Goal: Task Accomplishment & Management: Manage account settings

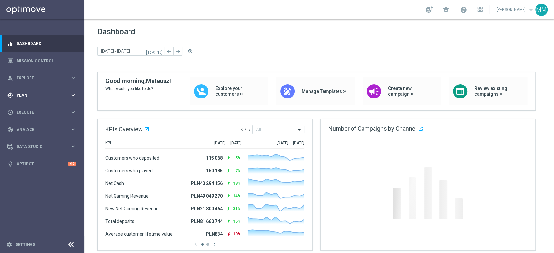
click at [53, 92] on div "gps_fixed Plan" at bounding box center [38, 95] width 63 height 6
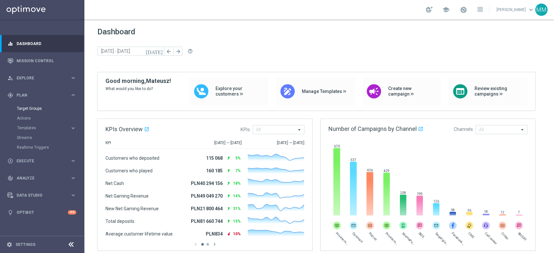
click at [44, 112] on div "Target Groups" at bounding box center [50, 109] width 67 height 10
click at [44, 110] on link "Target Groups" at bounding box center [42, 108] width 51 height 5
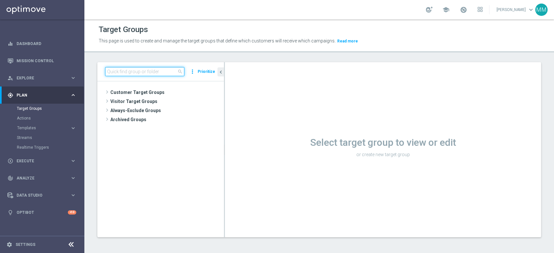
click at [166, 72] on input at bounding box center [144, 71] width 79 height 9
click at [168, 70] on input at bounding box center [144, 71] width 79 height 9
click at [133, 73] on input at bounding box center [144, 71] width 79 height 9
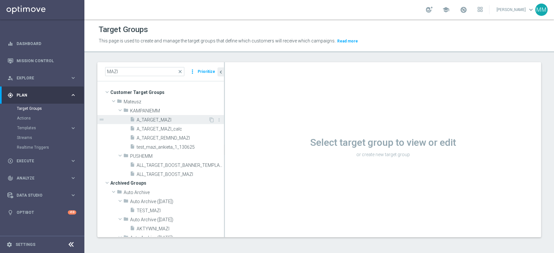
click at [157, 119] on span "A_TARGET_MAZI" at bounding box center [173, 120] width 72 height 6
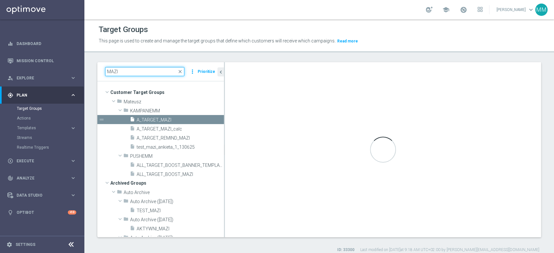
click at [144, 72] on input "MAZI" at bounding box center [144, 71] width 79 height 9
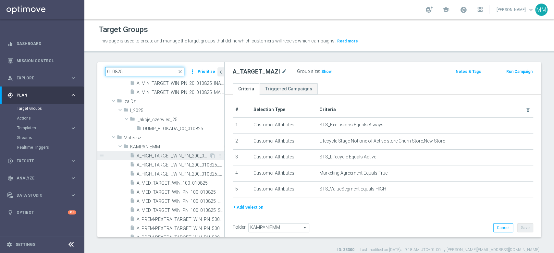
scroll to position [182, 0]
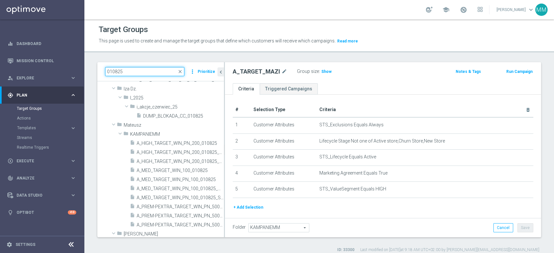
type input "010825"
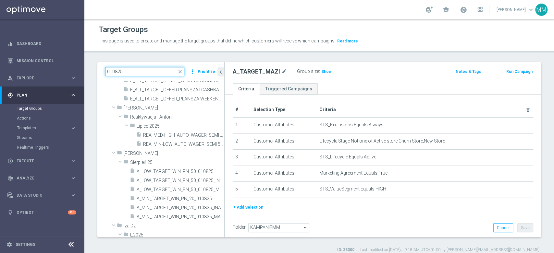
scroll to position [37, 0]
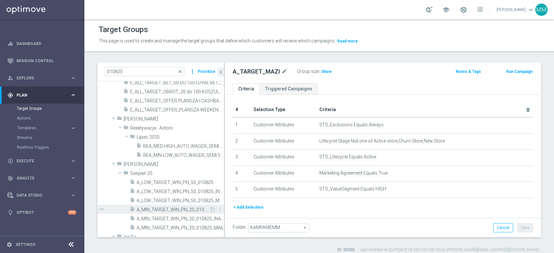
click at [173, 209] on span "A_MIN_TARGET_WIN_PN_20_010825" at bounding box center [173, 210] width 73 height 6
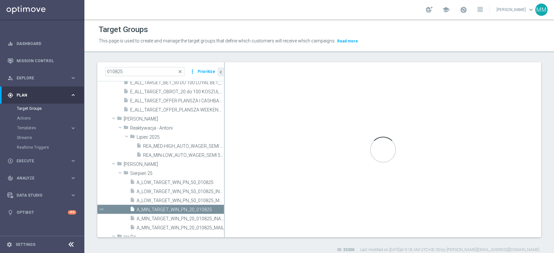
type input "Sierpień 25"
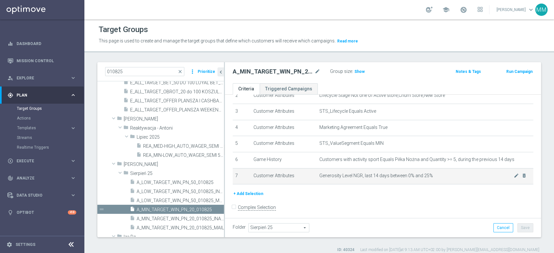
scroll to position [49, 0]
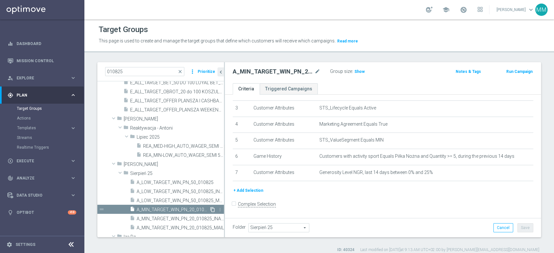
click at [210, 209] on icon "content_copy" at bounding box center [212, 209] width 5 height 5
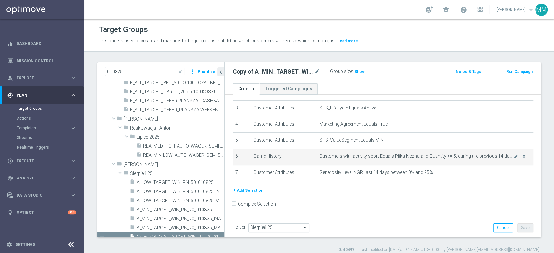
scroll to position [91, 0]
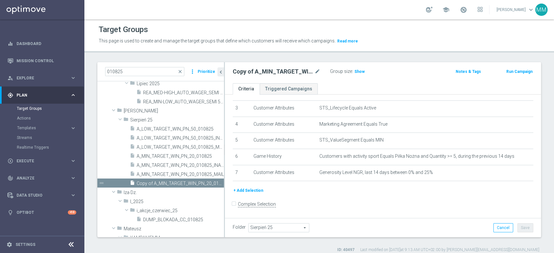
click at [282, 230] on span "Sierpień 25" at bounding box center [278, 228] width 60 height 8
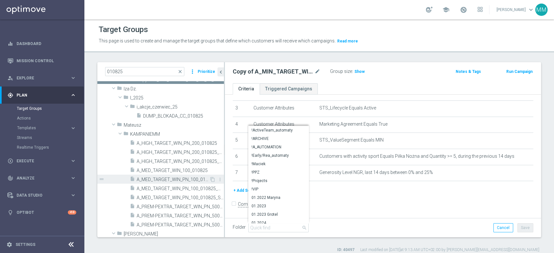
scroll to position [199, 0]
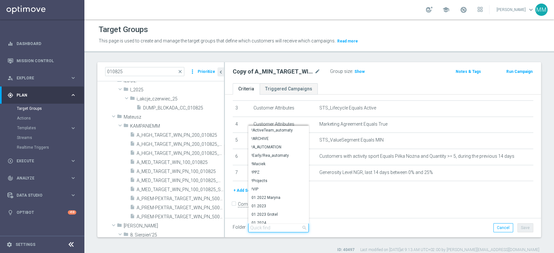
click at [261, 230] on input "search" at bounding box center [278, 227] width 60 height 9
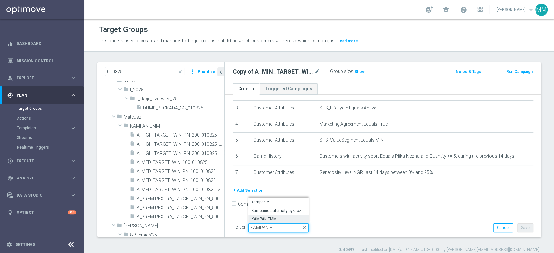
type input "KAMPANIE"
click at [269, 221] on span "KAMPANIEMM" at bounding box center [278, 219] width 54 height 5
type input "KAMPANIEMM"
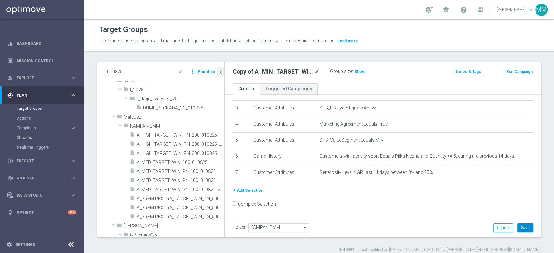
click at [523, 230] on button "Save" at bounding box center [525, 227] width 16 height 9
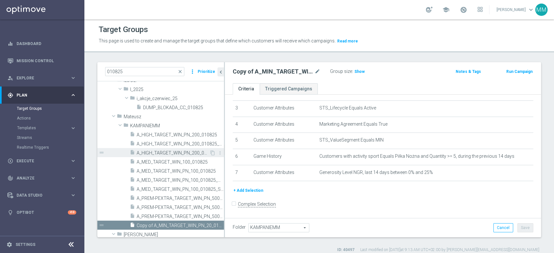
scroll to position [189, 0]
click at [317, 70] on icon "mode_edit" at bounding box center [317, 72] width 6 height 8
click at [252, 75] on input "Copy of A_MIN_TARGET_WIN_PN_20_010825" at bounding box center [277, 72] width 88 height 9
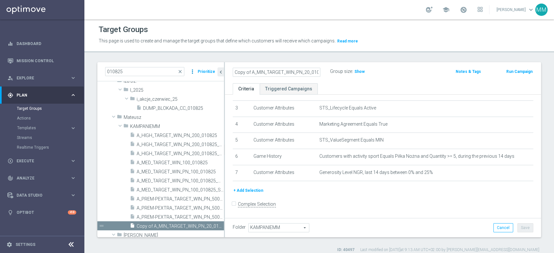
drag, startPoint x: 244, startPoint y: 74, endPoint x: 191, endPoint y: 75, distance: 53.2
click at [191, 75] on as-split "010825 close more_vert Prioritize Customer Target Groups library_add create_new…" at bounding box center [318, 149] width 443 height 175
click at [299, 75] on input "A_MIN_TARGET_WIN_PN_20_010825" at bounding box center [277, 72] width 88 height 9
type input "A_MIN_TARGET_WIN_PN_20_120825"
click at [322, 92] on ul "Criteria Triggered Campaigns" at bounding box center [383, 88] width 316 height 11
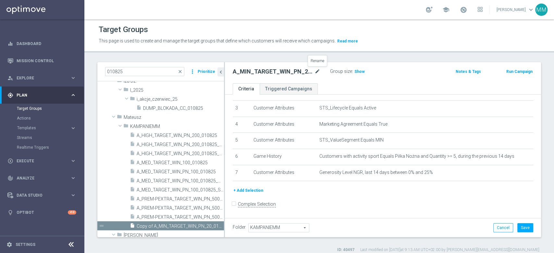
click at [318, 69] on icon "mode_edit" at bounding box center [317, 72] width 6 height 8
type input "A_MIN_TARGET_WIN_EP_20_120825"
click at [321, 79] on div "A_MIN_TARGET_WIN_EP_20_120825 Group size : Show Notes & Tags Run Campaign" at bounding box center [383, 72] width 316 height 21
click at [358, 71] on span "Show" at bounding box center [359, 71] width 10 height 5
click at [521, 228] on button "Save" at bounding box center [525, 227] width 16 height 9
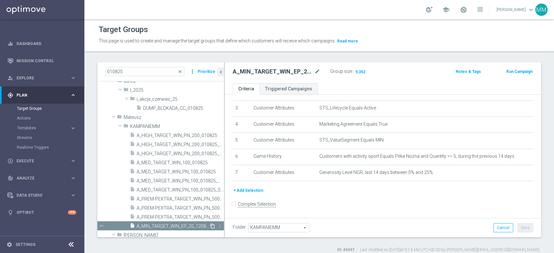
click at [210, 227] on icon "content_copy" at bounding box center [212, 226] width 5 height 5
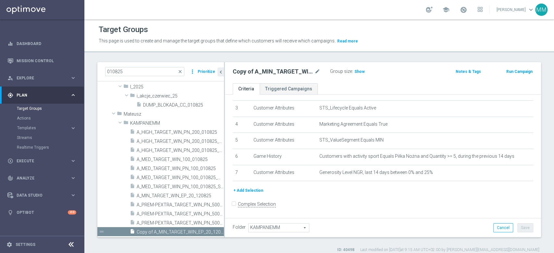
scroll to position [234, 0]
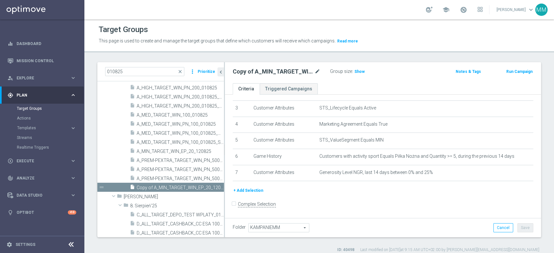
click at [318, 72] on icon "mode_edit" at bounding box center [317, 72] width 6 height 8
type input "A_LOW_TARGET_WIN_EP_50_120825"
click at [325, 78] on div "A_LOW_TARGET_WIN_EP_50_120825 Group size : Show Notes & Tags Run Campaign" at bounding box center [383, 72] width 316 height 21
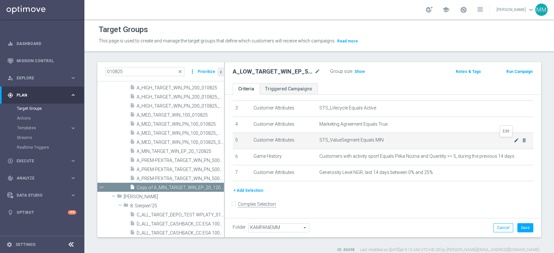
click at [513, 141] on icon "mode_edit" at bounding box center [515, 140] width 5 height 5
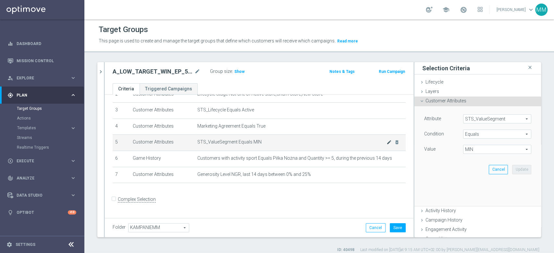
scroll to position [42, 0]
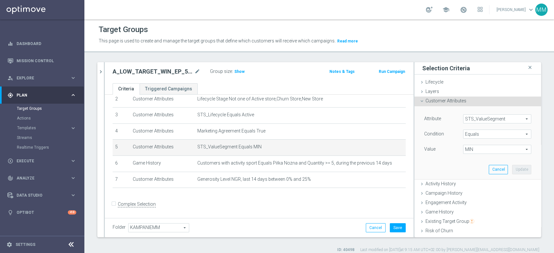
click at [495, 149] on span "MIN" at bounding box center [496, 149] width 67 height 8
click at [473, 178] on span "LOW" at bounding box center [497, 175] width 62 height 5
type input "LOW"
click at [512, 170] on button "Update" at bounding box center [521, 169] width 19 height 9
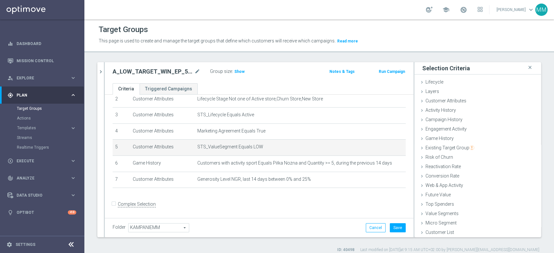
click at [383, 226] on div "Cancel Save Saving..." at bounding box center [385, 227] width 40 height 9
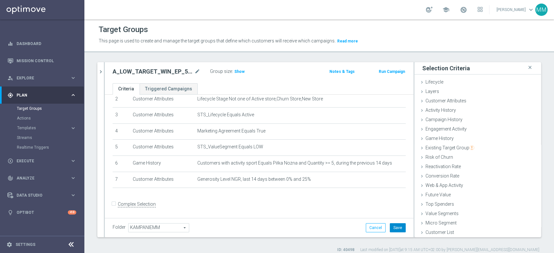
click at [389, 230] on button "Save" at bounding box center [397, 227] width 16 height 9
click at [102, 70] on icon "chevron_right" at bounding box center [101, 72] width 6 height 6
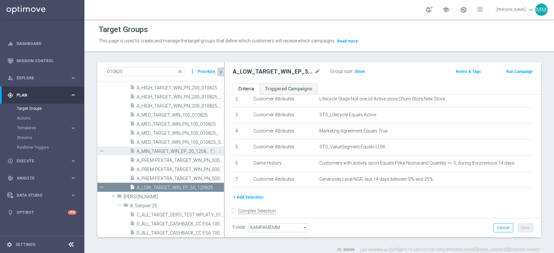
scroll to position [225, 0]
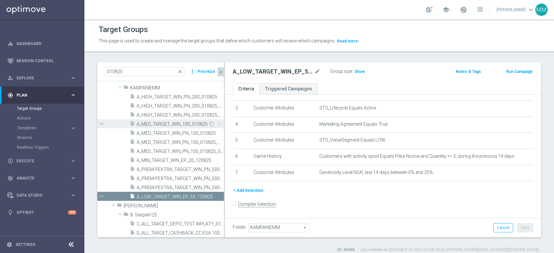
click at [191, 124] on span "A_MED_TARGET_WIN_100_010825" at bounding box center [173, 125] width 72 height 6
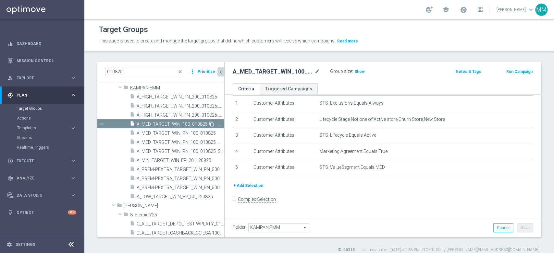
scroll to position [17, 0]
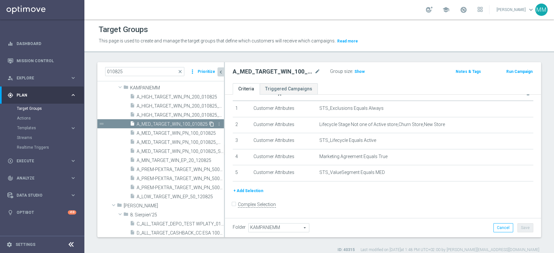
click at [209, 124] on icon "content_copy" at bounding box center [211, 124] width 5 height 5
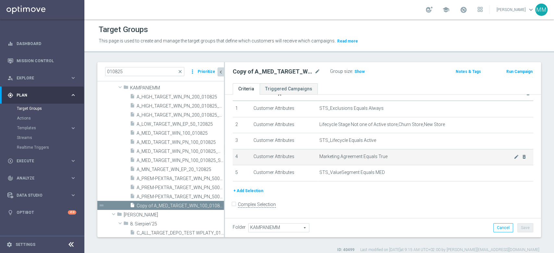
scroll to position [242, 0]
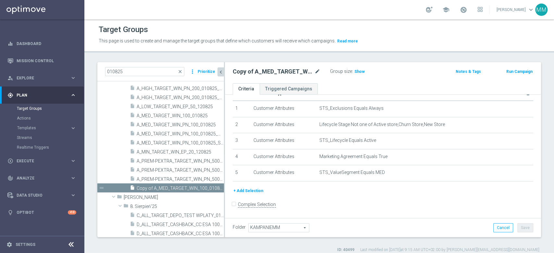
click at [316, 73] on icon "mode_edit" at bounding box center [317, 72] width 6 height 8
type input "A_MED_TARGET_WIN_EP_100_120825"
click at [327, 85] on ul "Criteria Triggered Campaigns" at bounding box center [383, 88] width 316 height 11
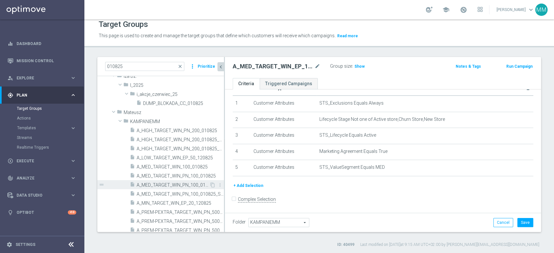
scroll to position [206, 0]
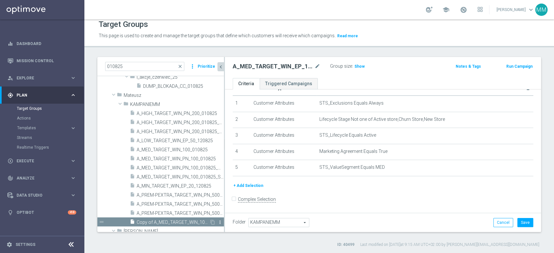
click at [217, 222] on icon "more_vert" at bounding box center [219, 222] width 5 height 5
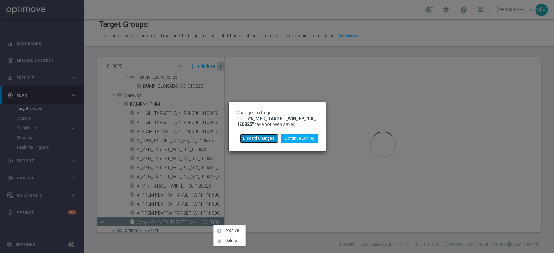
click at [276, 139] on button "Discard Changes" at bounding box center [258, 138] width 38 height 9
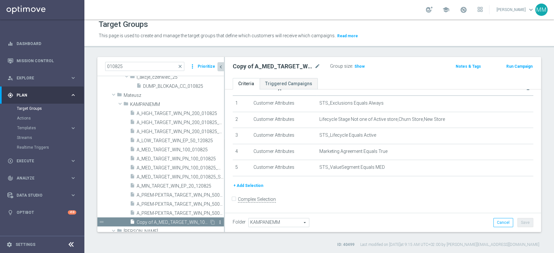
click at [217, 222] on icon "more_vert" at bounding box center [219, 222] width 5 height 5
click at [230, 245] on li "delete Delete" at bounding box center [232, 240] width 32 height 10
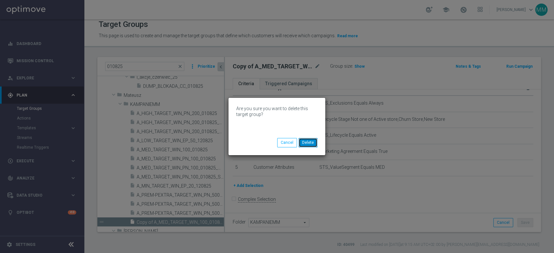
click at [309, 142] on button "Delete" at bounding box center [307, 142] width 19 height 9
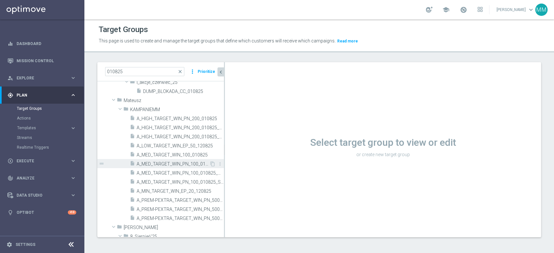
click at [180, 163] on span "A_MED_TARGET_WIN_PN_100_010825" at bounding box center [173, 165] width 73 height 6
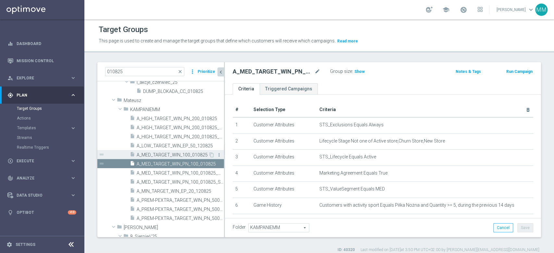
click at [216, 152] on icon "more_vert" at bounding box center [218, 154] width 5 height 5
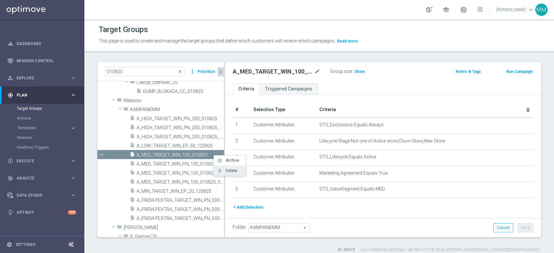
click at [240, 174] on li "delete Delete" at bounding box center [230, 171] width 32 height 10
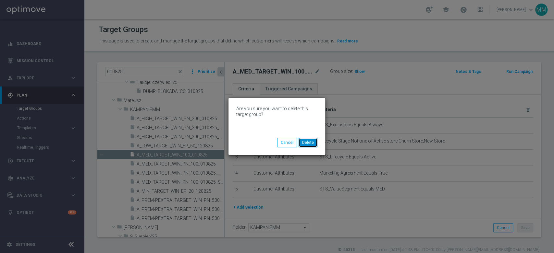
click at [311, 144] on button "Delete" at bounding box center [307, 142] width 19 height 9
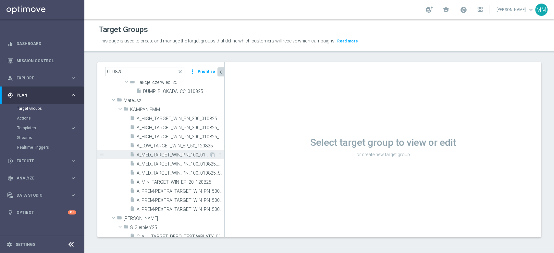
click at [170, 154] on span "A_MED_TARGET_WIN_PN_100_010825" at bounding box center [173, 155] width 73 height 6
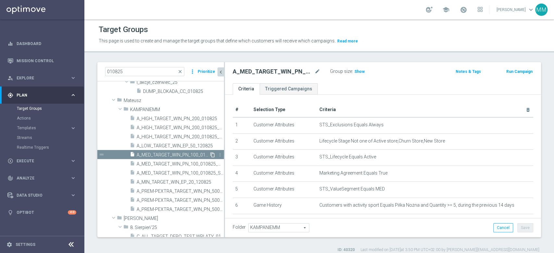
click at [210, 154] on icon "content_copy" at bounding box center [212, 154] width 5 height 5
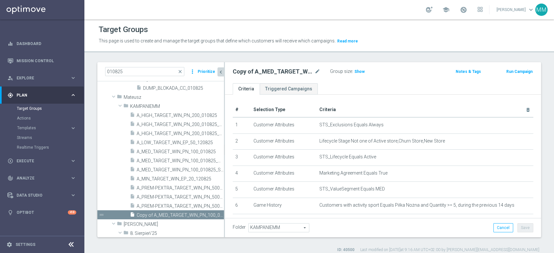
scroll to position [234, 0]
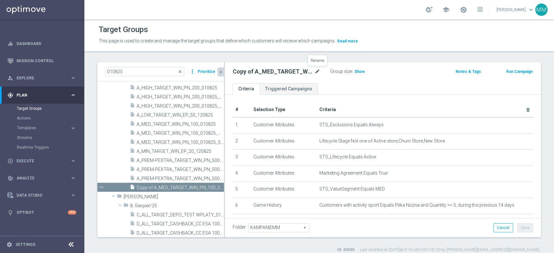
click at [317, 71] on icon "mode_edit" at bounding box center [317, 72] width 6 height 8
type input "A_MED_TARGET_WIN_EP_100_120825"
click at [326, 83] on ul "Criteria Triggered Campaigns" at bounding box center [383, 88] width 316 height 11
click at [517, 227] on button "Save" at bounding box center [525, 227] width 16 height 9
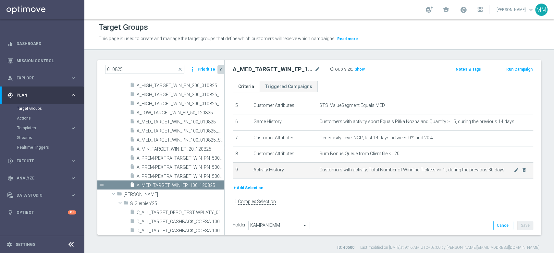
scroll to position [5, 0]
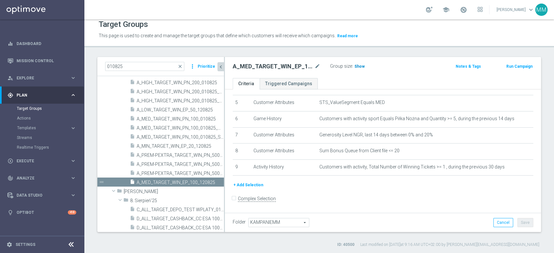
click at [359, 68] on span "Show" at bounding box center [359, 66] width 10 height 5
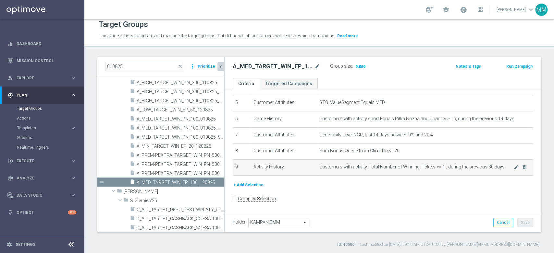
click at [384, 162] on td "Customers with activity, Total Number of Winning Tickets >= 1 , during the prev…" at bounding box center [425, 168] width 216 height 16
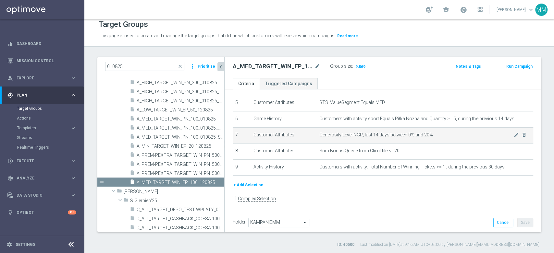
click at [310, 130] on td "Customer Attributes" at bounding box center [284, 135] width 66 height 16
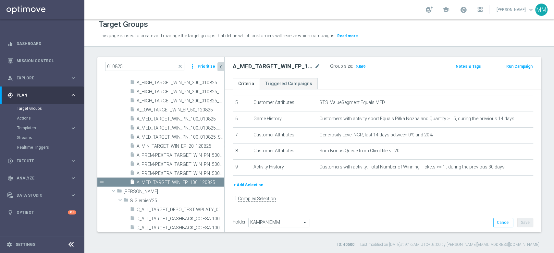
click at [298, 65] on h2 "A_MED_TARGET_WIN_EP_100_120825" at bounding box center [273, 67] width 80 height 8
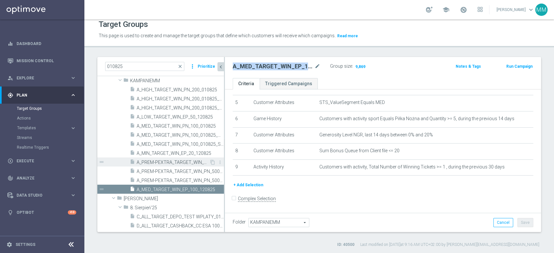
scroll to position [90, 0]
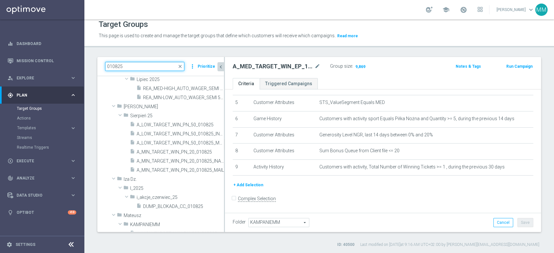
click at [139, 64] on input "010825" at bounding box center [144, 66] width 79 height 9
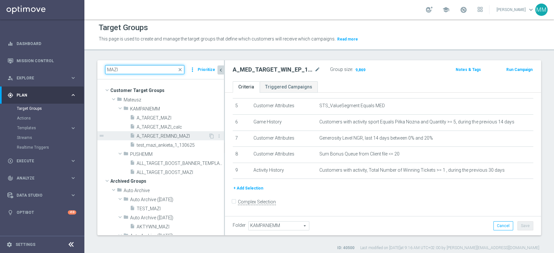
scroll to position [0, 0]
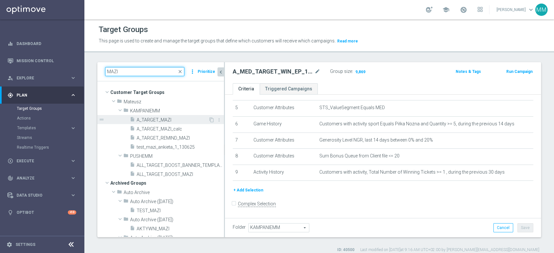
type input "MAZI"
click at [169, 122] on span "A_TARGET_MAZI" at bounding box center [173, 120] width 72 height 6
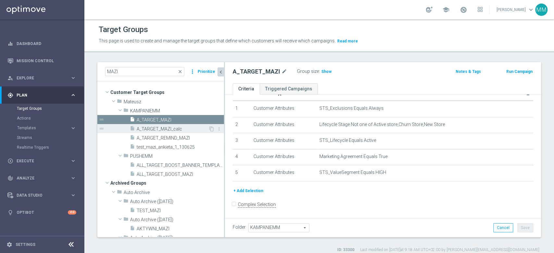
click at [167, 124] on div "insert_drive_file A_TARGET_MAZI_calc" at bounding box center [169, 128] width 78 height 9
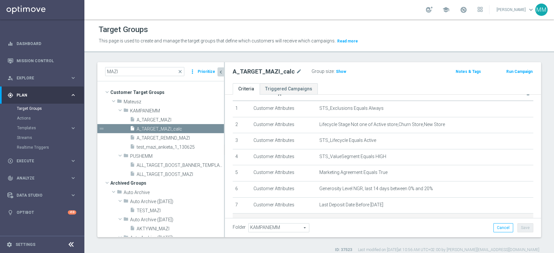
scroll to position [81, 0]
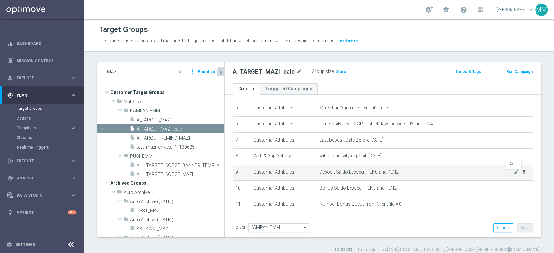
click at [521, 173] on icon "delete_forever" at bounding box center [523, 172] width 5 height 5
click at [521, 174] on icon "delete_forever" at bounding box center [523, 172] width 5 height 5
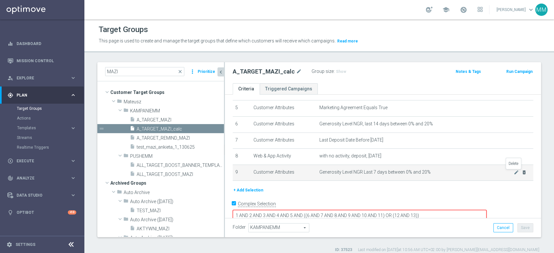
click at [521, 174] on icon "delete_forever" at bounding box center [523, 172] width 5 height 5
click at [521, 173] on icon "delete_forever" at bounding box center [523, 170] width 5 height 5
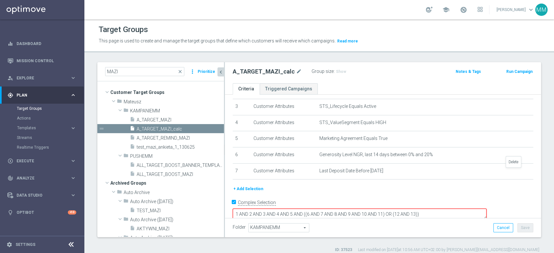
click at [0, 0] on icon "delete_forever" at bounding box center [0, 0] width 0 height 0
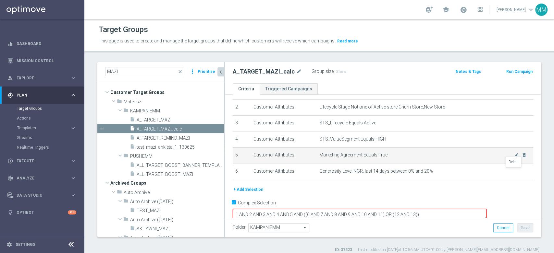
click at [0, 0] on icon "delete_forever" at bounding box center [0, 0] width 0 height 0
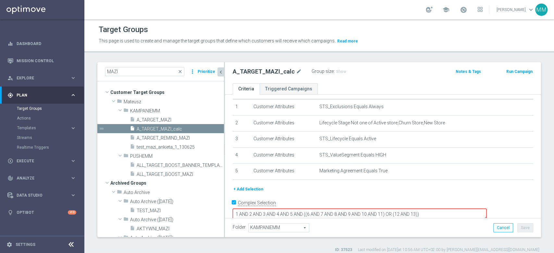
click at [262, 197] on div "+ Add Selection" at bounding box center [383, 192] width 310 height 12
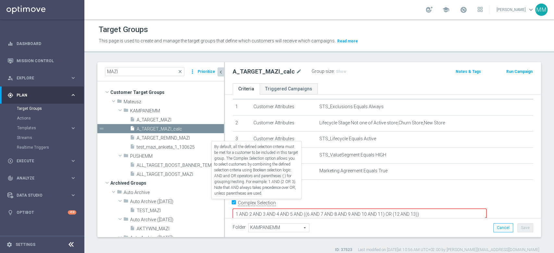
click at [264, 203] on label "Complex Selection" at bounding box center [257, 203] width 38 height 6
click at [237, 203] on input "Complex Selection" at bounding box center [235, 203] width 4 height 9
checkbox input "false"
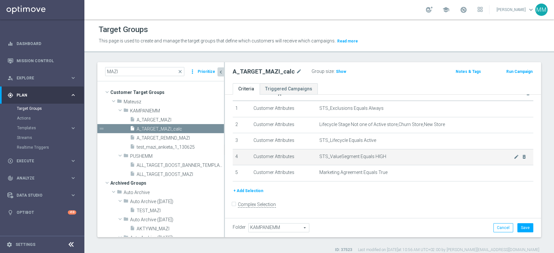
click at [502, 158] on span "STS_ValueSegment Equals HIGH" at bounding box center [416, 157] width 194 height 6
click at [513, 158] on icon "mode_edit" at bounding box center [515, 156] width 5 height 5
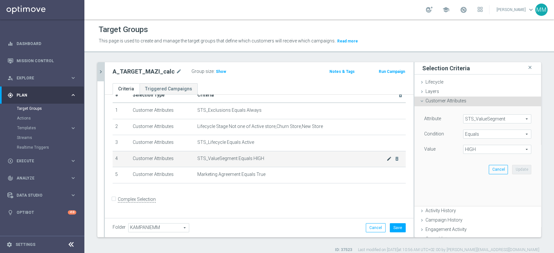
scroll to position [10, 0]
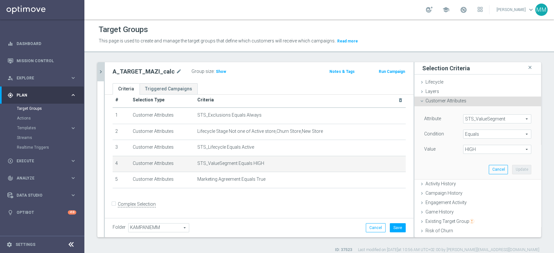
click at [490, 146] on span "HIGH" at bounding box center [496, 149] width 67 height 8
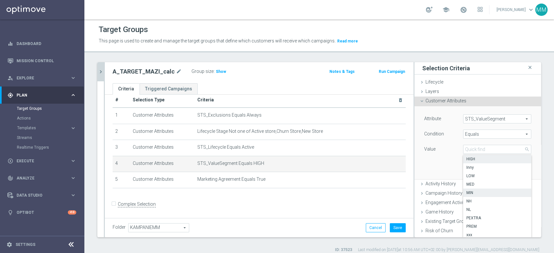
click at [475, 192] on span "MIN" at bounding box center [497, 192] width 62 height 5
type input "MIN"
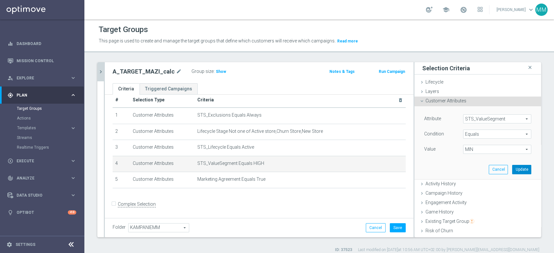
click at [512, 169] on button "Update" at bounding box center [521, 169] width 19 height 9
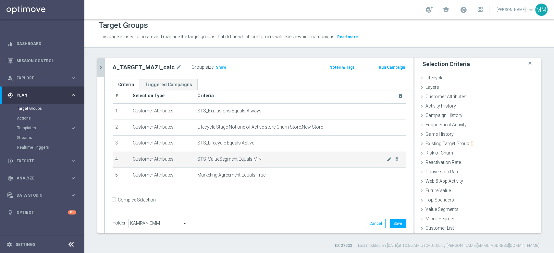
scroll to position [5, 0]
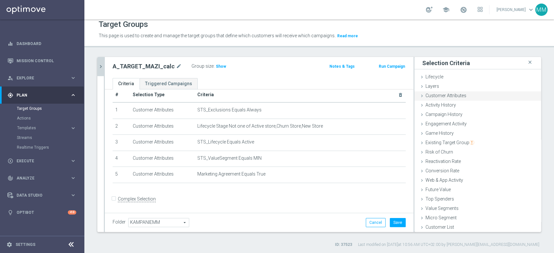
click at [456, 95] on span "Customer Attributes" at bounding box center [445, 95] width 41 height 5
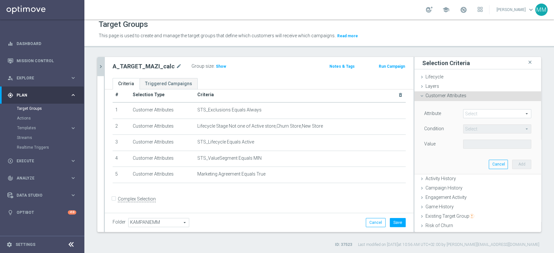
click at [477, 116] on span at bounding box center [496, 114] width 67 height 8
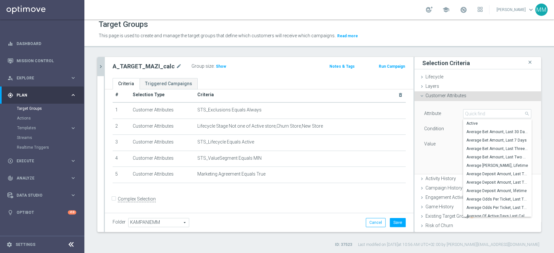
click at [426, 99] on div "Customer Attributes done selection updated" at bounding box center [477, 96] width 126 height 10
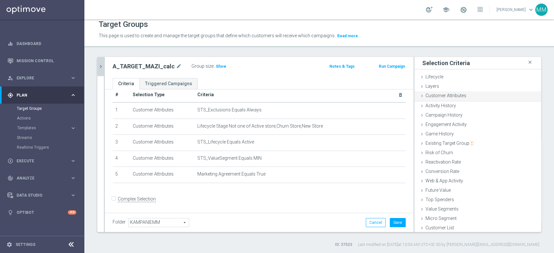
click at [426, 99] on div "Customer Attributes done selection updated" at bounding box center [477, 96] width 126 height 10
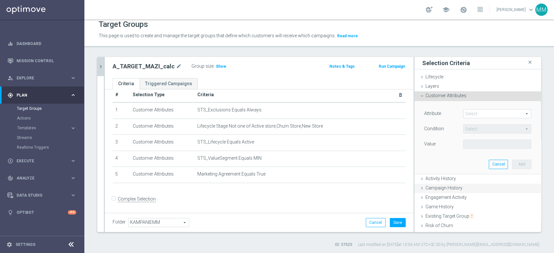
click at [436, 181] on div "Activity History done" at bounding box center [477, 179] width 126 height 10
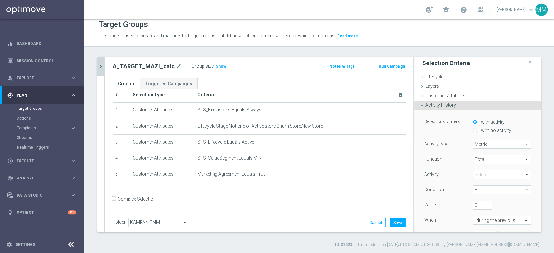
click at [490, 131] on label "with no activity" at bounding box center [495, 130] width 32 height 6
click at [477, 131] on input "with no activity" at bounding box center [475, 130] width 4 height 4
radio input "true"
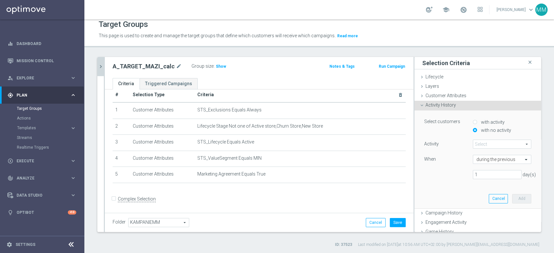
click at [484, 144] on span at bounding box center [502, 144] width 58 height 8
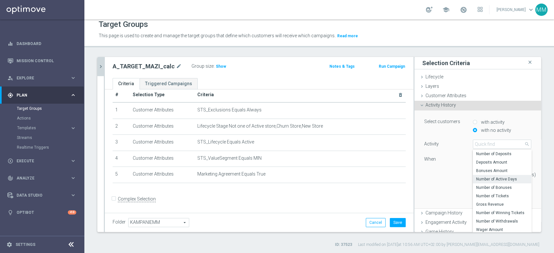
click at [489, 179] on span "Number of Active Days" at bounding box center [502, 179] width 52 height 5
type input "Number of Active Days"
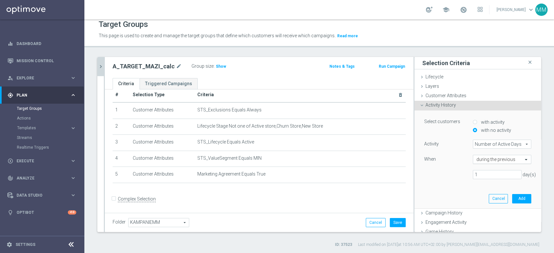
click at [487, 163] on div "during the previous" at bounding box center [502, 159] width 58 height 9
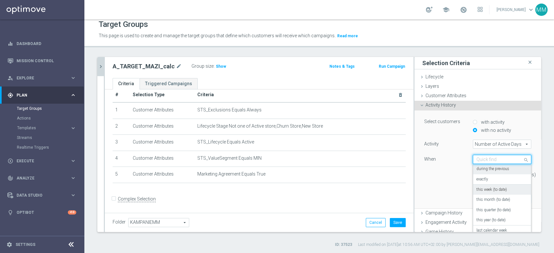
click at [488, 190] on label "this week (to date)" at bounding box center [491, 189] width 30 height 5
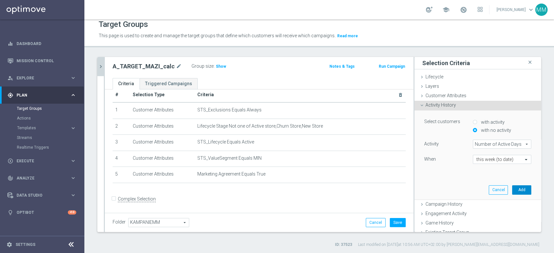
click at [512, 188] on button "Add" at bounding box center [521, 189] width 19 height 9
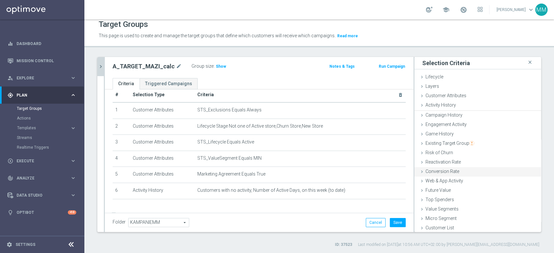
scroll to position [17, 0]
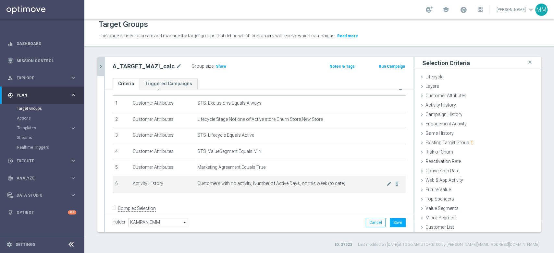
click at [223, 182] on span "Customers with no activity, Number of Active Days, on this week (to date)" at bounding box center [291, 184] width 189 height 6
drag, startPoint x: 223, startPoint y: 182, endPoint x: 342, endPoint y: 184, distance: 119.0
click at [342, 184] on span "Customers with no activity, Number of Active Days, on this week (to date)" at bounding box center [291, 184] width 189 height 6
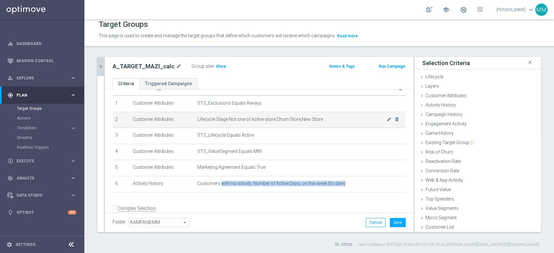
copy span "with no activity, Number of Active Days, on this week (to date)"
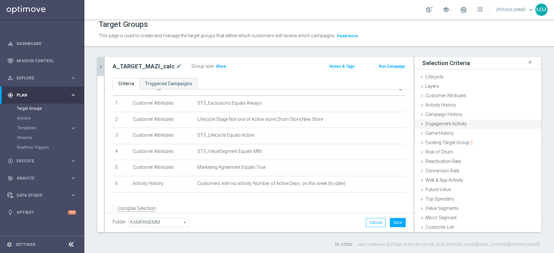
click at [437, 126] on span "Engagement Activity" at bounding box center [445, 123] width 41 height 5
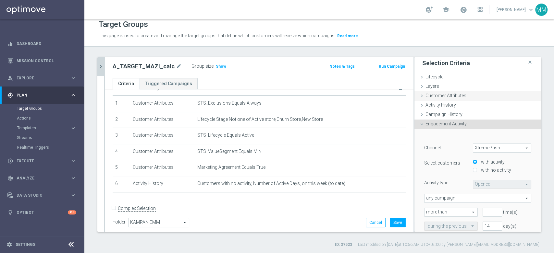
click at [433, 97] on span "Customer Attributes" at bounding box center [445, 95] width 41 height 5
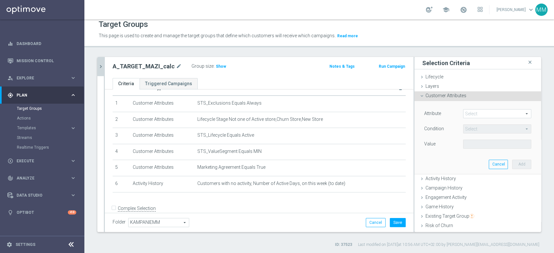
click at [469, 109] on div "Select arrow_drop_down search" at bounding box center [497, 113] width 78 height 9
click at [470, 110] on span at bounding box center [496, 114] width 67 height 8
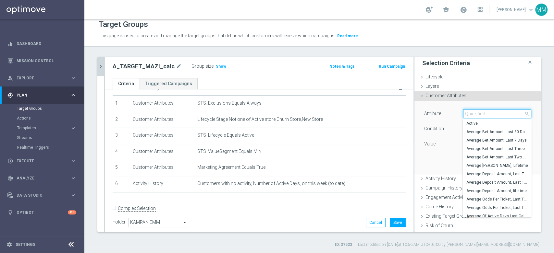
click at [470, 110] on input "search" at bounding box center [497, 113] width 68 height 9
click at [436, 184] on div "Campaign History done" at bounding box center [477, 189] width 126 height 10
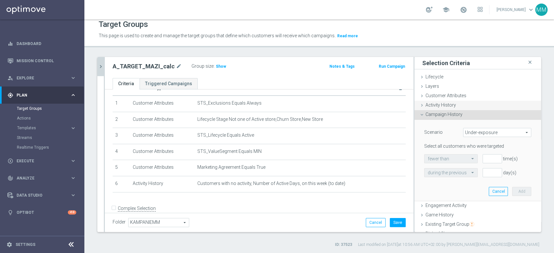
click at [441, 108] on div "Activity History done selection saved" at bounding box center [477, 106] width 126 height 10
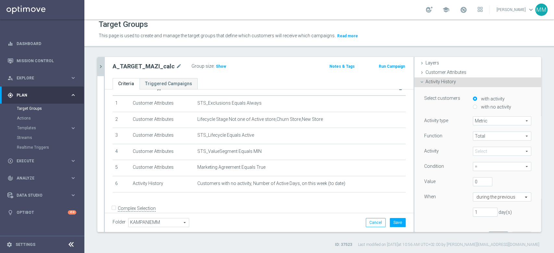
scroll to position [36, 0]
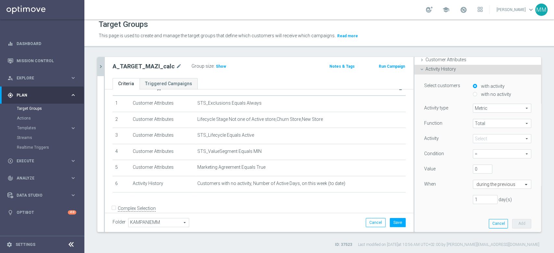
click at [485, 139] on span at bounding box center [502, 139] width 58 height 8
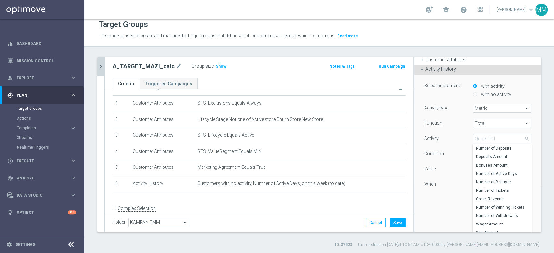
click at [442, 69] on span "Activity History" at bounding box center [440, 68] width 30 height 5
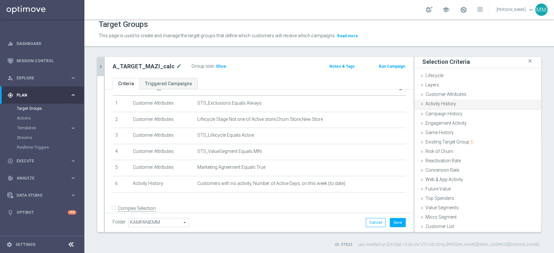
scroll to position [0, 0]
click at [451, 134] on div "Game History done" at bounding box center [477, 134] width 126 height 10
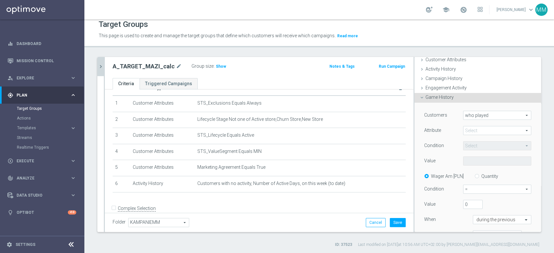
scroll to position [72, 0]
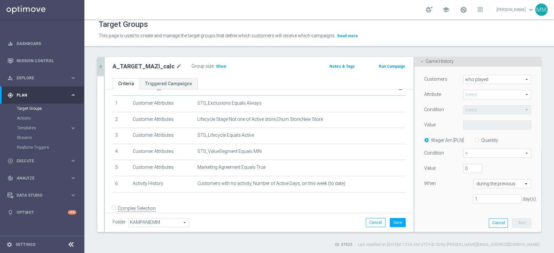
click at [489, 97] on span at bounding box center [496, 94] width 67 height 8
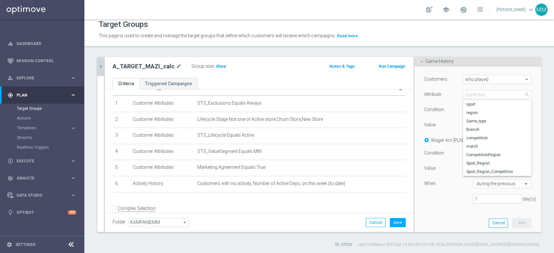
click at [484, 102] on span "sport" at bounding box center [497, 104] width 62 height 5
type input "sport"
click at [484, 111] on span "Equals" at bounding box center [496, 110] width 67 height 8
click at [478, 169] on span "One of" at bounding box center [497, 170] width 62 height 5
type input "One of"
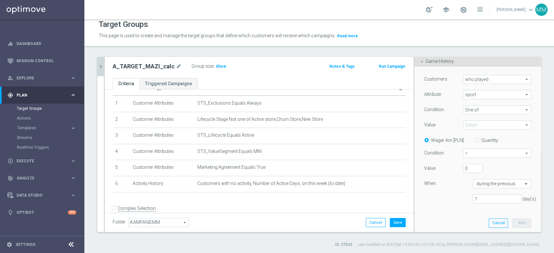
click at [483, 124] on span at bounding box center [496, 125] width 67 height 8
click at [0, 0] on input "search" at bounding box center [0, 0] width 0 height 0
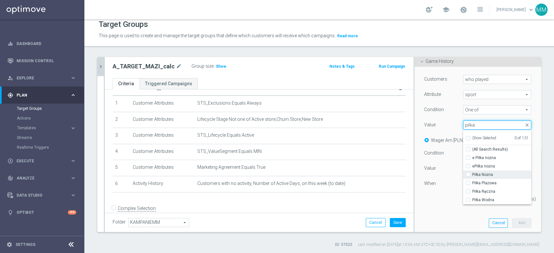
type input "piłka"
drag, startPoint x: 483, startPoint y: 176, endPoint x: 471, endPoint y: 160, distance: 20.9
click at [483, 177] on label "Piłka Nożna" at bounding box center [501, 175] width 59 height 8
click at [472, 177] on input "Piłka Nożna" at bounding box center [470, 175] width 4 height 4
checkbox input "true"
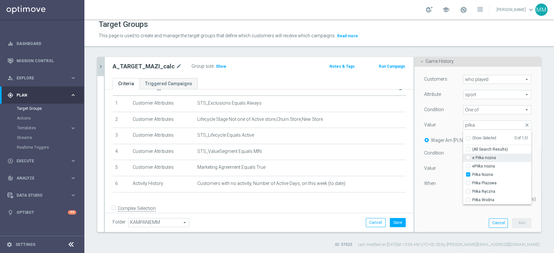
type input "Piłka Nożna"
click at [441, 113] on div "Condition" at bounding box center [438, 110] width 39 height 10
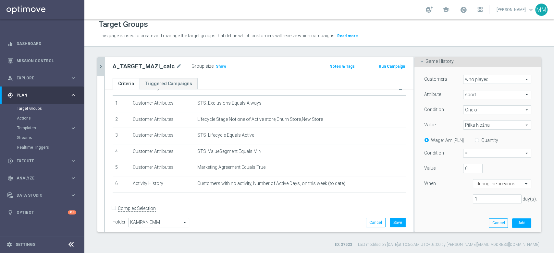
click at [481, 141] on label "Quantity" at bounding box center [489, 141] width 17 height 6
click at [480, 141] on input "Quantity" at bounding box center [478, 139] width 4 height 4
radio input "true"
click at [478, 152] on span "=" at bounding box center [496, 153] width 67 height 8
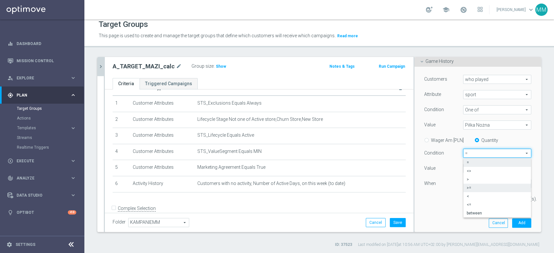
click at [473, 189] on span ">=" at bounding box center [496, 187] width 61 height 5
type input ">="
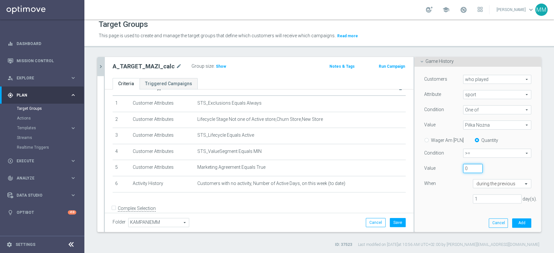
drag, startPoint x: 462, startPoint y: 166, endPoint x: 449, endPoint y: 166, distance: 12.3
click at [449, 166] on div "Value 0" at bounding box center [477, 169] width 117 height 10
type input "5"
click at [477, 201] on input "1" at bounding box center [497, 199] width 49 height 9
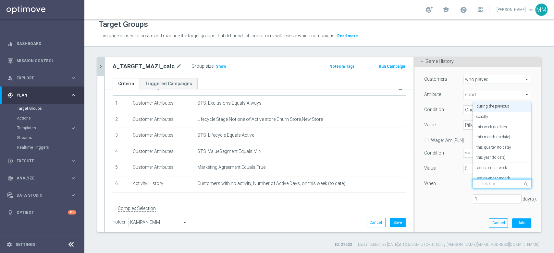
click at [483, 181] on input "text" at bounding box center [495, 184] width 38 height 6
click at [498, 156] on label "this year (to date)" at bounding box center [490, 157] width 29 height 5
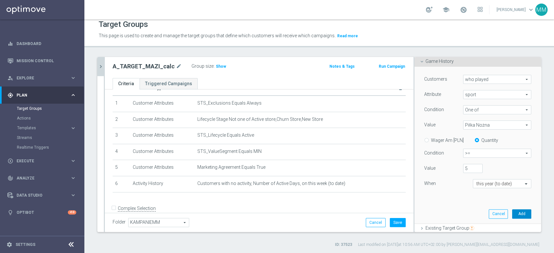
click at [516, 212] on button "Add" at bounding box center [521, 213] width 19 height 9
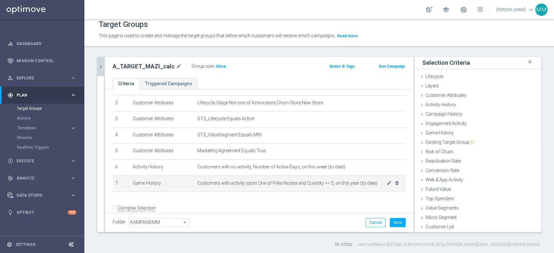
scroll to position [42, 0]
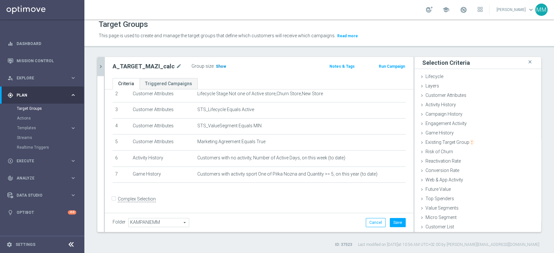
click at [219, 64] on span "Show" at bounding box center [221, 66] width 10 height 5
